Goal: Task Accomplishment & Management: Manage account settings

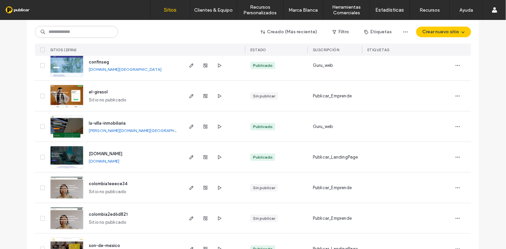
scroll to position [83, 0]
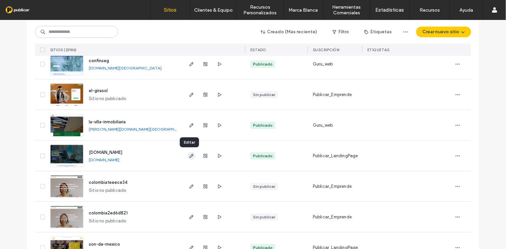
click at [191, 157] on icon "button" at bounding box center [191, 155] width 5 height 5
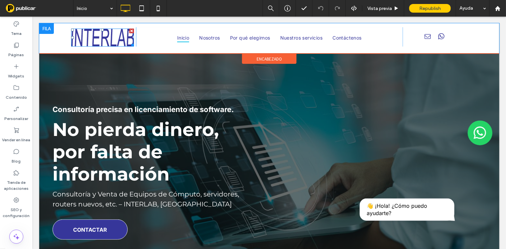
click at [106, 41] on img at bounding box center [102, 37] width 63 height 18
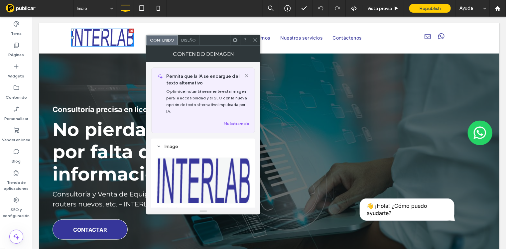
scroll to position [83, 0]
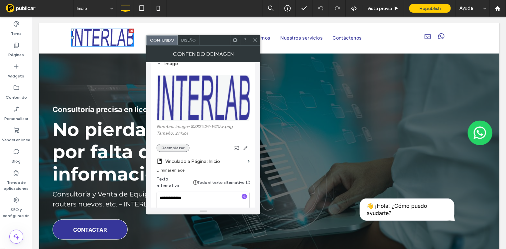
click at [169, 148] on button "Reemplazar" at bounding box center [173, 148] width 33 height 8
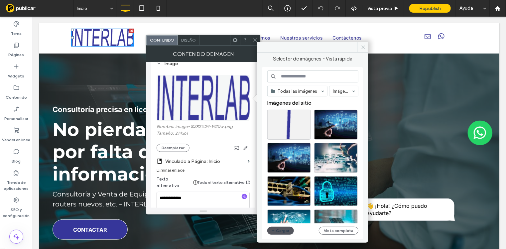
click at [285, 231] on button "Cargar" at bounding box center [280, 231] width 27 height 8
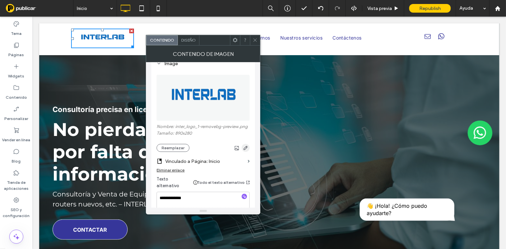
click at [244, 149] on icon "button" at bounding box center [245, 147] width 5 height 5
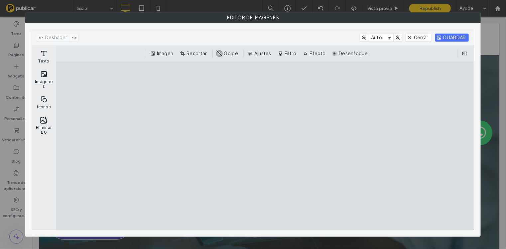
drag, startPoint x: 451, startPoint y: 208, endPoint x: 451, endPoint y: 187, distance: 21.3
click at [265, 146] on cesdk-canvas "Lienzo del editor" at bounding box center [265, 146] width 0 height 0
click at [192, 53] on button "Recortar" at bounding box center [194, 54] width 31 height 8
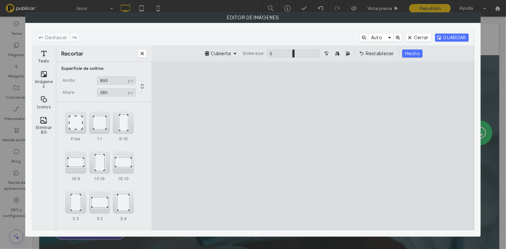
type input "***"
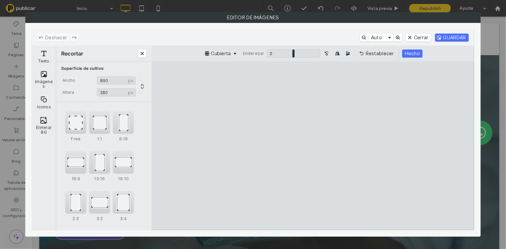
type input "***"
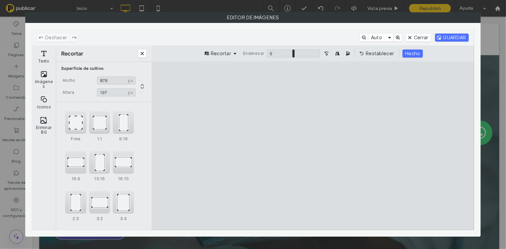
type input "***"
drag, startPoint x: 457, startPoint y: 193, endPoint x: 365, endPoint y: 165, distance: 96.0
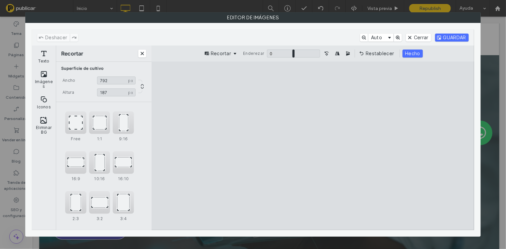
click at [313, 146] on cesdk-canvas "Lienzo del editor" at bounding box center [313, 146] width 0 height 0
type input "***"
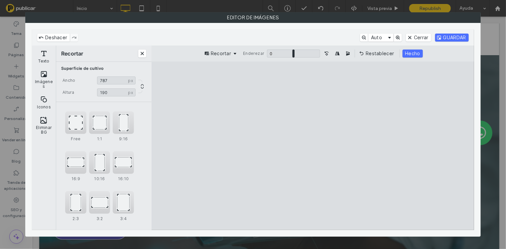
type input "***"
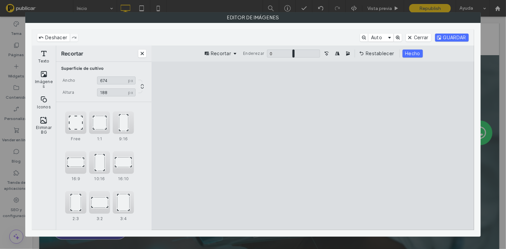
drag, startPoint x: 167, startPoint y: 182, endPoint x: 208, endPoint y: 181, distance: 41.9
click at [313, 146] on cesdk-canvas "Lienzo del editor" at bounding box center [313, 146] width 0 height 0
type input "***"
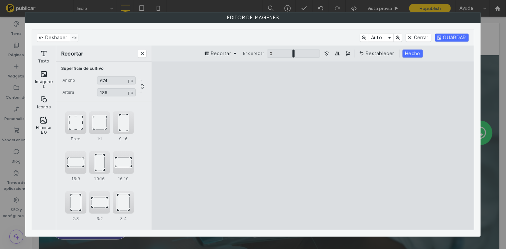
type input "***"
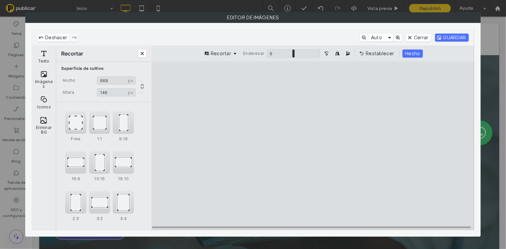
type input "***"
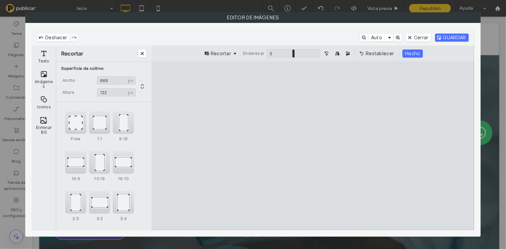
type input "***"
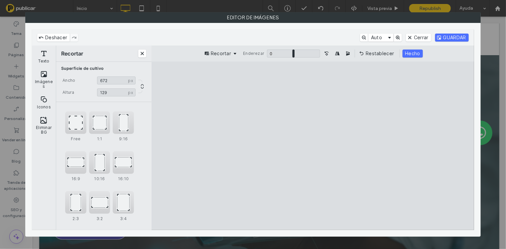
type input "***"
drag, startPoint x: 457, startPoint y: 108, endPoint x: 456, endPoint y: 134, distance: 25.3
click at [313, 146] on cesdk-canvas "Lienzo del editor" at bounding box center [313, 146] width 0 height 0
click at [457, 39] on button "GUARDAR" at bounding box center [452, 38] width 34 height 8
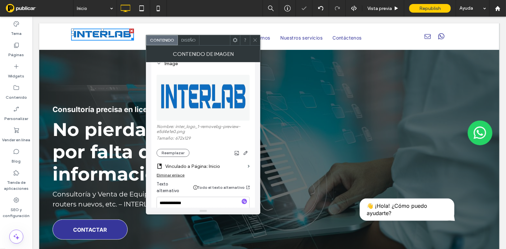
click at [254, 41] on icon at bounding box center [255, 40] width 5 height 5
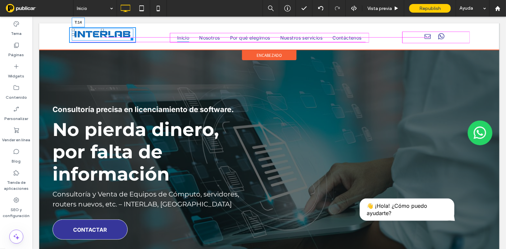
drag, startPoint x: 101, startPoint y: 29, endPoint x: 136, endPoint y: 48, distance: 39.1
click at [103, 31] on div "T:14 Click To Paste" at bounding box center [102, 35] width 67 height 16
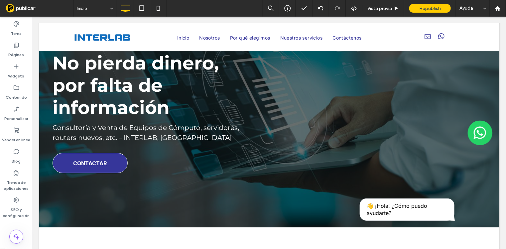
scroll to position [0, 0]
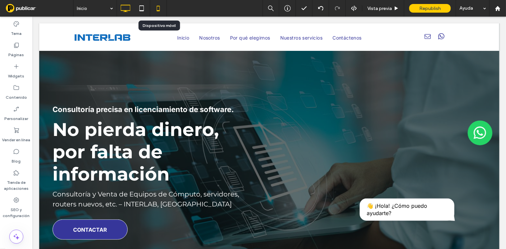
click at [157, 8] on icon at bounding box center [158, 8] width 13 height 13
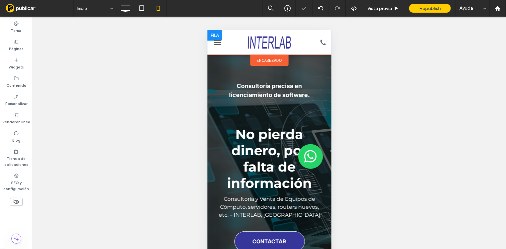
click at [272, 43] on img at bounding box center [268, 42] width 43 height 12
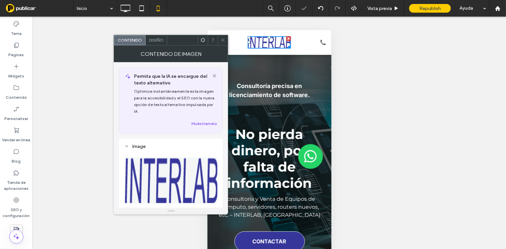
scroll to position [83, 0]
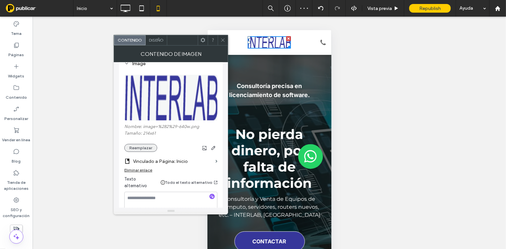
click at [146, 148] on button "Reemplazar" at bounding box center [140, 148] width 33 height 8
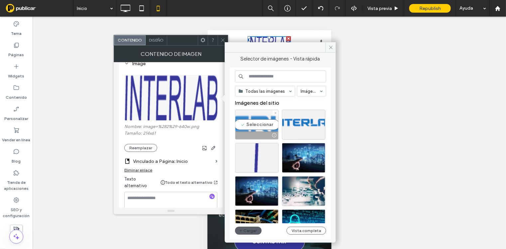
click at [251, 127] on div "Seleccionar" at bounding box center [257, 125] width 44 height 30
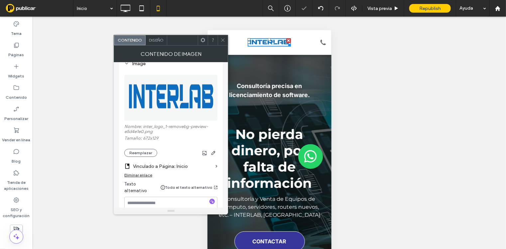
click at [222, 39] on icon at bounding box center [222, 40] width 5 height 5
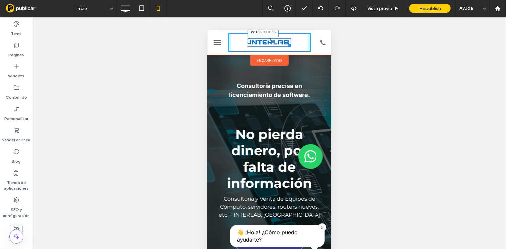
drag, startPoint x: 284, startPoint y: 45, endPoint x: 294, endPoint y: 49, distance: 10.7
click at [294, 49] on div "W:185.99 H:35" at bounding box center [269, 42] width 83 height 18
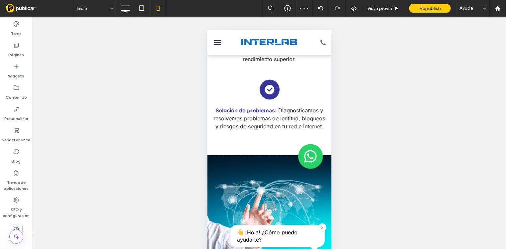
scroll to position [1496, 0]
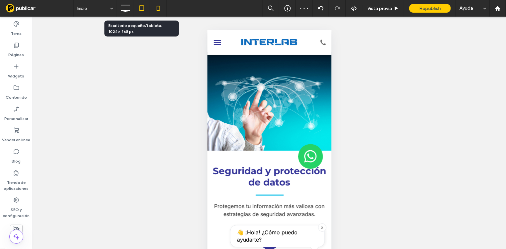
click at [141, 8] on icon at bounding box center [141, 8] width 13 height 13
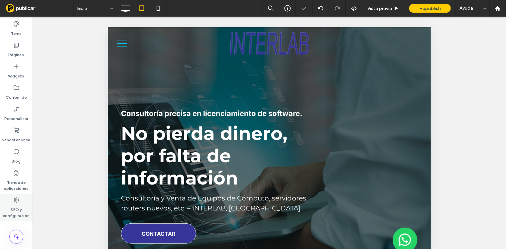
scroll to position [0, 0]
click at [20, 210] on label "SEO y configuración" at bounding box center [16, 210] width 33 height 15
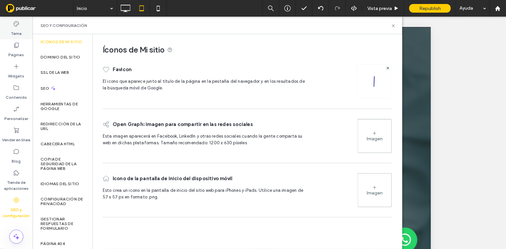
click at [12, 23] on div "Tema" at bounding box center [16, 28] width 33 height 21
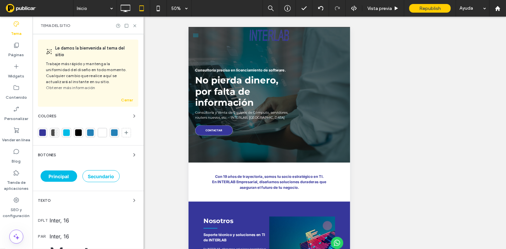
scroll to position [172, 0]
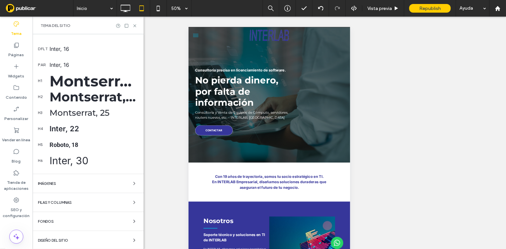
drag, startPoint x: 57, startPoint y: 244, endPoint x: 71, endPoint y: 222, distance: 26.3
click at [57, 243] on div "Le damos la bienvenida al tema del sitio Trabaje más rápido y mantenga la unifo…" at bounding box center [88, 56] width 111 height 387
click at [130, 236] on span "button" at bounding box center [134, 240] width 8 height 8
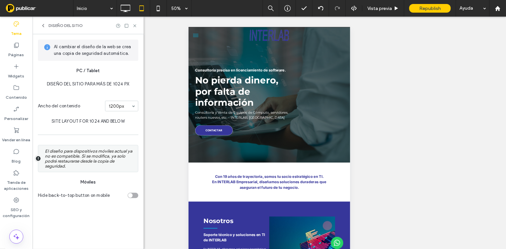
scroll to position [0, 0]
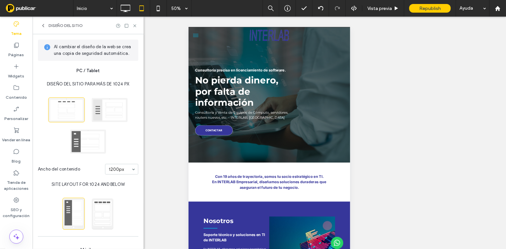
click at [100, 214] on span at bounding box center [102, 214] width 22 height 32
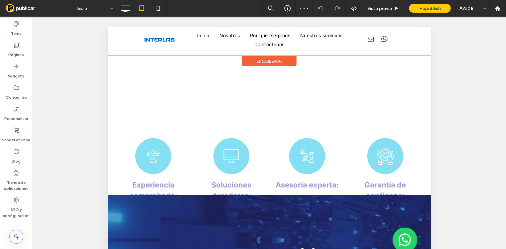
scroll to position [831, 0]
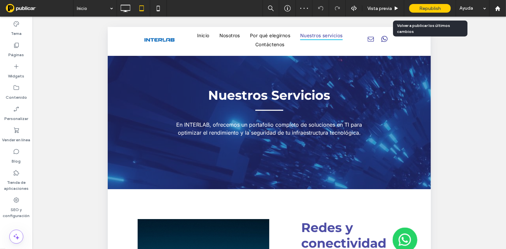
click at [428, 12] on div "Republish" at bounding box center [430, 8] width 42 height 9
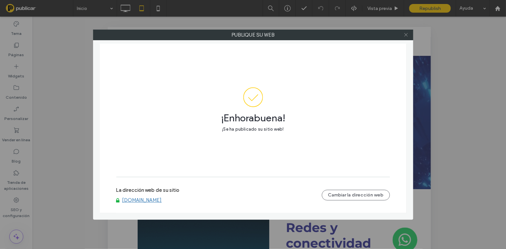
click at [406, 34] on use at bounding box center [405, 34] width 3 height 3
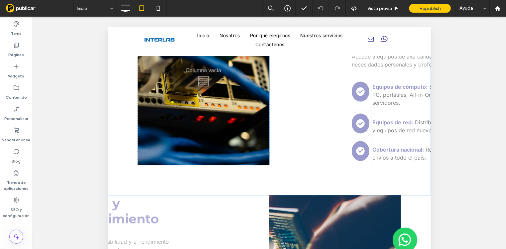
scroll to position [1537, 0]
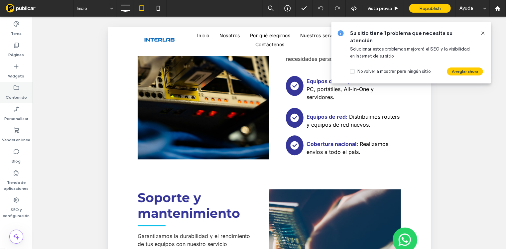
click at [17, 85] on icon at bounding box center [16, 87] width 7 height 7
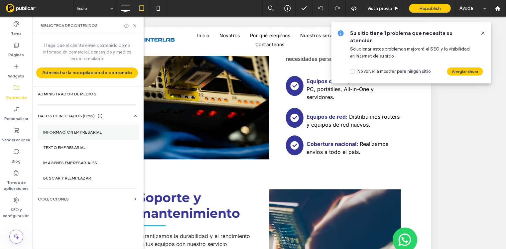
click at [58, 130] on label "Información empresarial" at bounding box center [88, 132] width 90 height 5
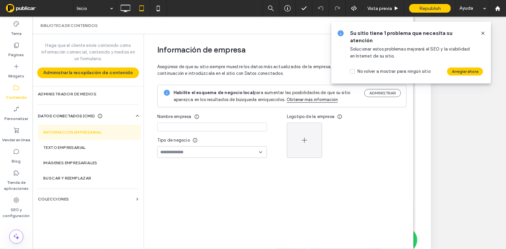
type input "********"
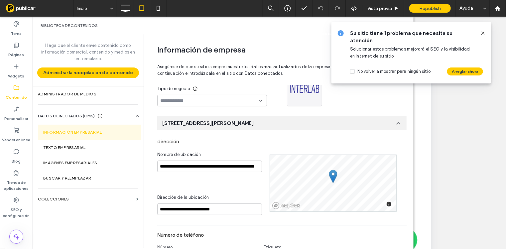
scroll to position [0, 0]
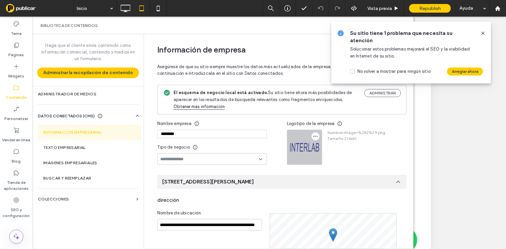
click at [313, 135] on icon "button" at bounding box center [315, 136] width 5 height 5
click at [327, 165] on span "Eliminar imagen" at bounding box center [338, 164] width 32 height 7
click at [301, 148] on icon "button" at bounding box center [305, 147] width 8 height 8
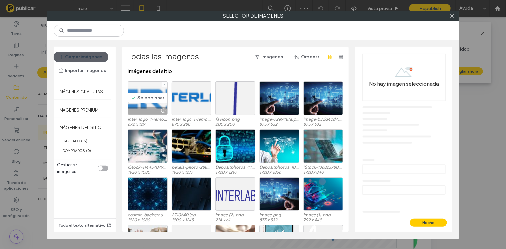
click at [137, 102] on div "Seleccionar" at bounding box center [148, 98] width 40 height 34
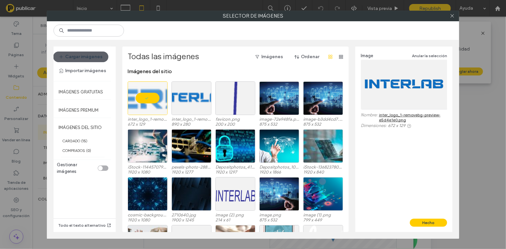
drag, startPoint x: 432, startPoint y: 225, endPoint x: 405, endPoint y: 217, distance: 28.6
click at [432, 225] on button "Hecho" at bounding box center [428, 223] width 37 height 8
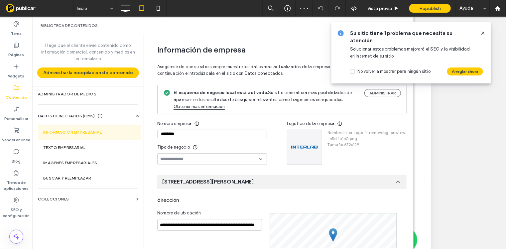
drag, startPoint x: 482, startPoint y: 33, endPoint x: 464, endPoint y: 48, distance: 22.9
click at [482, 33] on icon at bounding box center [482, 33] width 5 height 5
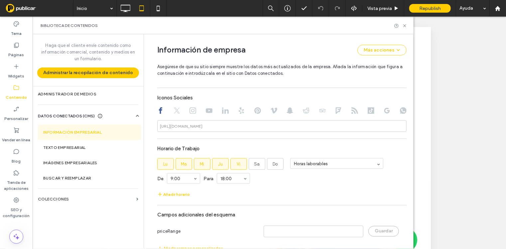
scroll to position [350, 0]
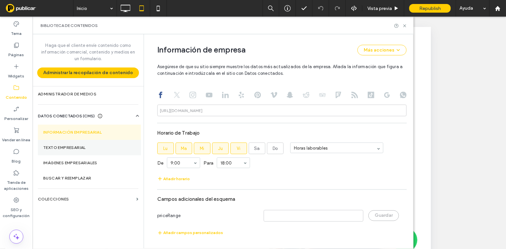
click at [81, 150] on section "Texto empresarial" at bounding box center [89, 147] width 103 height 15
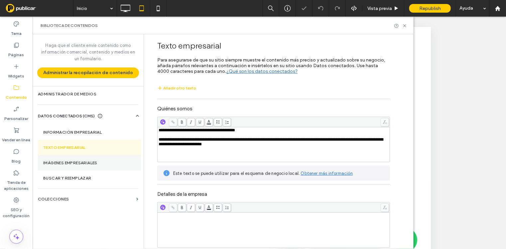
drag, startPoint x: 90, startPoint y: 163, endPoint x: 100, endPoint y: 163, distance: 9.3
click at [92, 163] on label "Imágenes empresariales" at bounding box center [89, 163] width 92 height 5
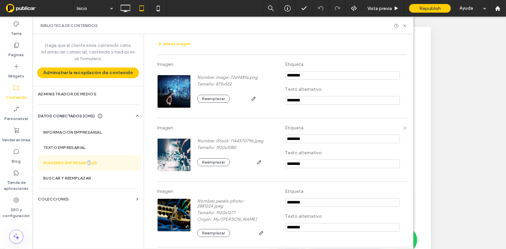
scroll to position [0, 0]
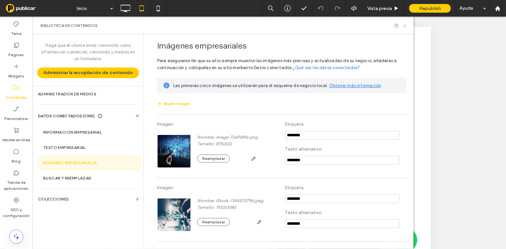
click at [403, 24] on icon at bounding box center [404, 25] width 5 height 5
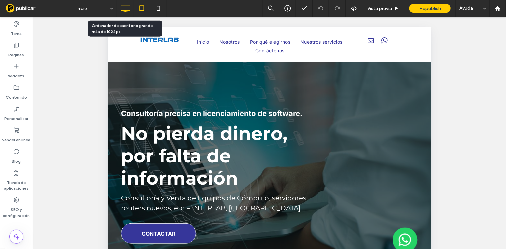
click at [121, 6] on icon at bounding box center [125, 8] width 13 height 13
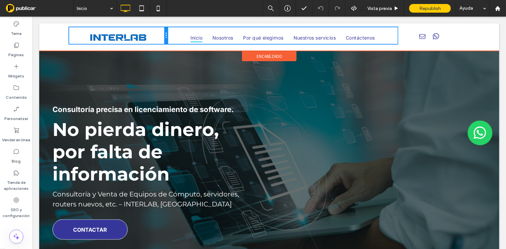
drag, startPoint x: 133, startPoint y: 38, endPoint x: 187, endPoint y: 57, distance: 57.2
click at [157, 40] on div "Click To Paste" at bounding box center [118, 35] width 98 height 17
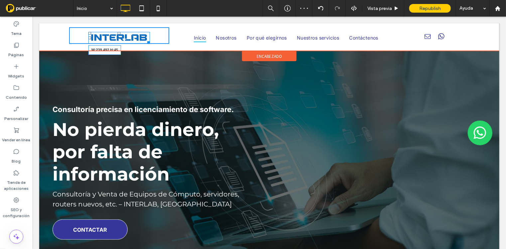
drag, startPoint x: 147, startPoint y: 40, endPoint x: 158, endPoint y: 47, distance: 12.3
click at [158, 47] on div "W:239.492 H:45 Click To Paste Inicio Nosotros Por qué elegirnos Nuestros servic…" at bounding box center [269, 37] width 460 height 28
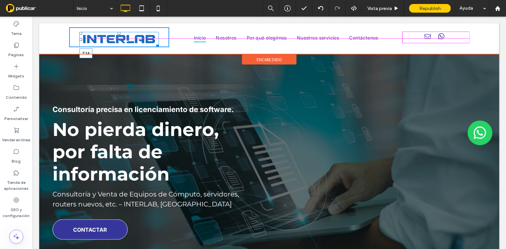
click at [118, 30] on div "T:14 Click To Paste" at bounding box center [119, 37] width 100 height 20
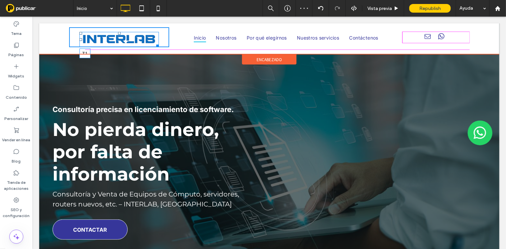
drag, startPoint x: 118, startPoint y: 32, endPoint x: 137, endPoint y: 65, distance: 37.8
click at [118, 32] on div at bounding box center [119, 33] width 3 height 3
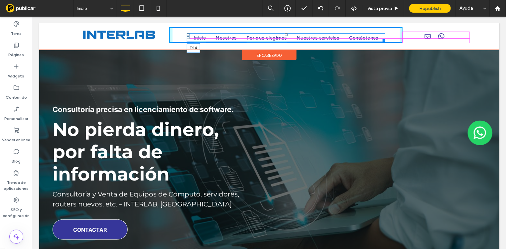
click at [284, 33] on nav "Inicio Nosotros Por qué elegirnos Nuestros servicios Contáctenos T:14" at bounding box center [285, 37] width 198 height 9
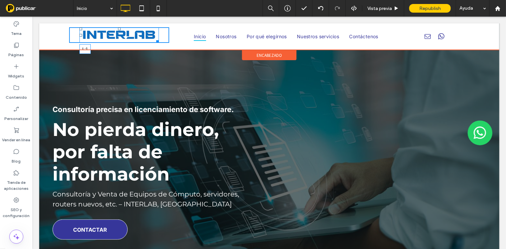
drag, startPoint x: 79, startPoint y: 35, endPoint x: 70, endPoint y: 36, distance: 9.0
click at [79, 36] on div at bounding box center [80, 35] width 3 height 3
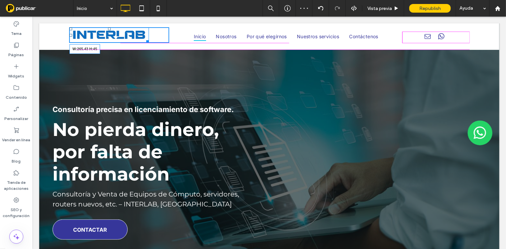
drag, startPoint x: 148, startPoint y: 41, endPoint x: 199, endPoint y: 74, distance: 61.2
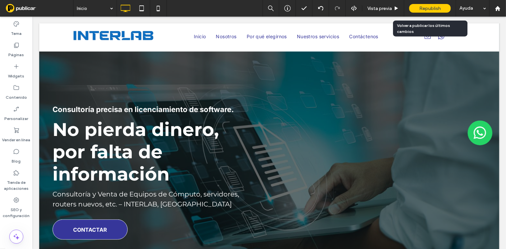
click at [422, 11] on div "Republish" at bounding box center [430, 8] width 42 height 9
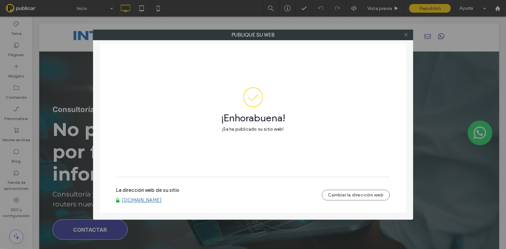
click at [407, 36] on use at bounding box center [405, 34] width 3 height 3
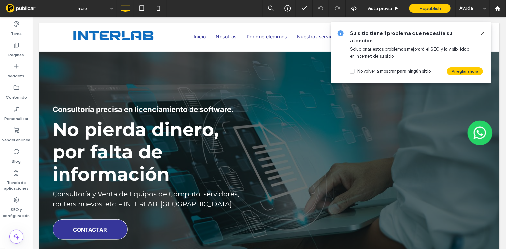
drag, startPoint x: 483, startPoint y: 33, endPoint x: 275, endPoint y: 35, distance: 208.1
click at [483, 33] on use at bounding box center [482, 33] width 3 height 3
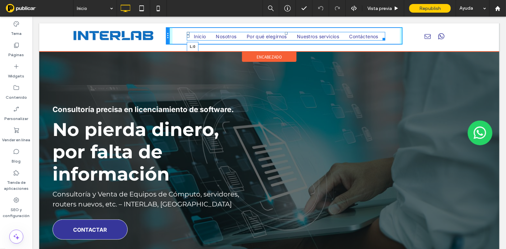
drag, startPoint x: 183, startPoint y: 35, endPoint x: 164, endPoint y: 35, distance: 18.9
click at [164, 35] on div "Click To Paste Inicio Nosotros Por qué elegirnos Nuestros servicios Contáctenos…" at bounding box center [269, 35] width 400 height 17
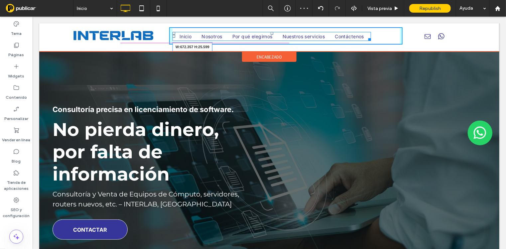
drag, startPoint x: 367, startPoint y: 38, endPoint x: 426, endPoint y: 55, distance: 61.6
click at [371, 38] on div at bounding box center [368, 38] width 5 height 5
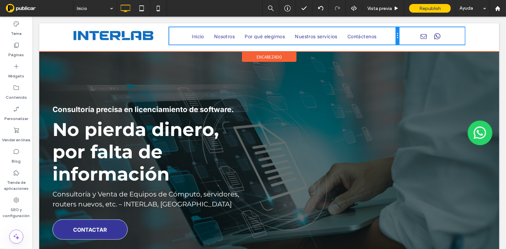
drag, startPoint x: 397, startPoint y: 37, endPoint x: 409, endPoint y: 37, distance: 11.6
click at [409, 37] on div "Click To Paste Inicio Nosotros Por qué elegirnos Nuestros servicios Contáctenos…" at bounding box center [269, 35] width 400 height 17
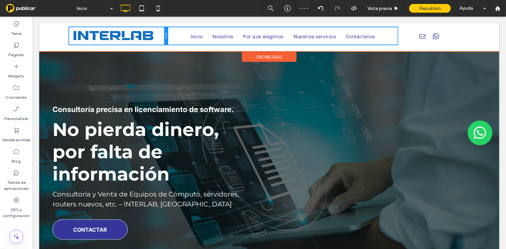
drag, startPoint x: 167, startPoint y: 37, endPoint x: 160, endPoint y: 37, distance: 7.3
click at [160, 37] on div "Click To Paste" at bounding box center [118, 35] width 98 height 17
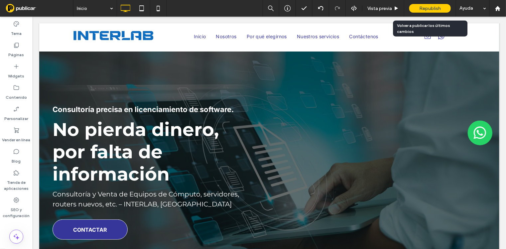
click at [429, 6] on span "Republish" at bounding box center [430, 9] width 22 height 6
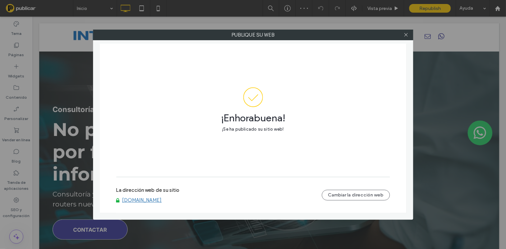
click at [156, 201] on link "[DOMAIN_NAME]" at bounding box center [142, 200] width 40 height 6
drag, startPoint x: 404, startPoint y: 37, endPoint x: 277, endPoint y: 51, distance: 127.4
click at [404, 37] on icon at bounding box center [406, 34] width 5 height 5
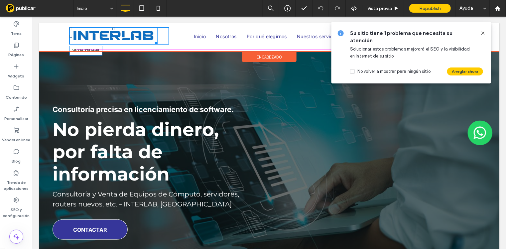
drag, startPoint x: 156, startPoint y: 43, endPoint x: 150, endPoint y: 41, distance: 6.1
click at [152, 41] on div at bounding box center [154, 41] width 5 height 5
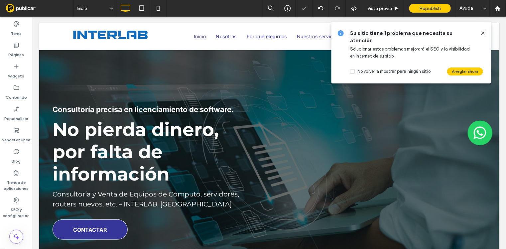
click at [482, 34] on use at bounding box center [482, 33] width 3 height 3
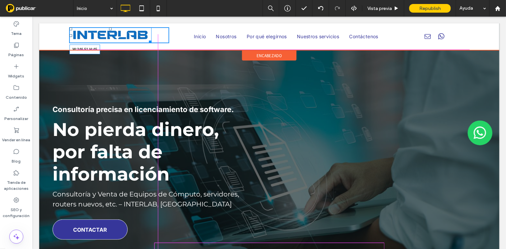
click at [150, 41] on div at bounding box center [148, 40] width 5 height 5
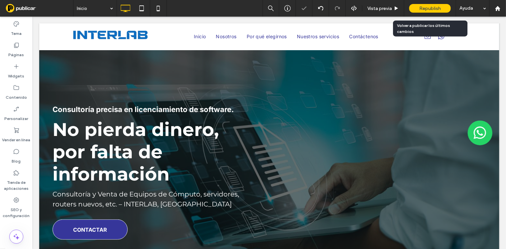
click at [423, 9] on span "Republish" at bounding box center [430, 9] width 22 height 6
